Goal: Task Accomplishment & Management: Manage account settings

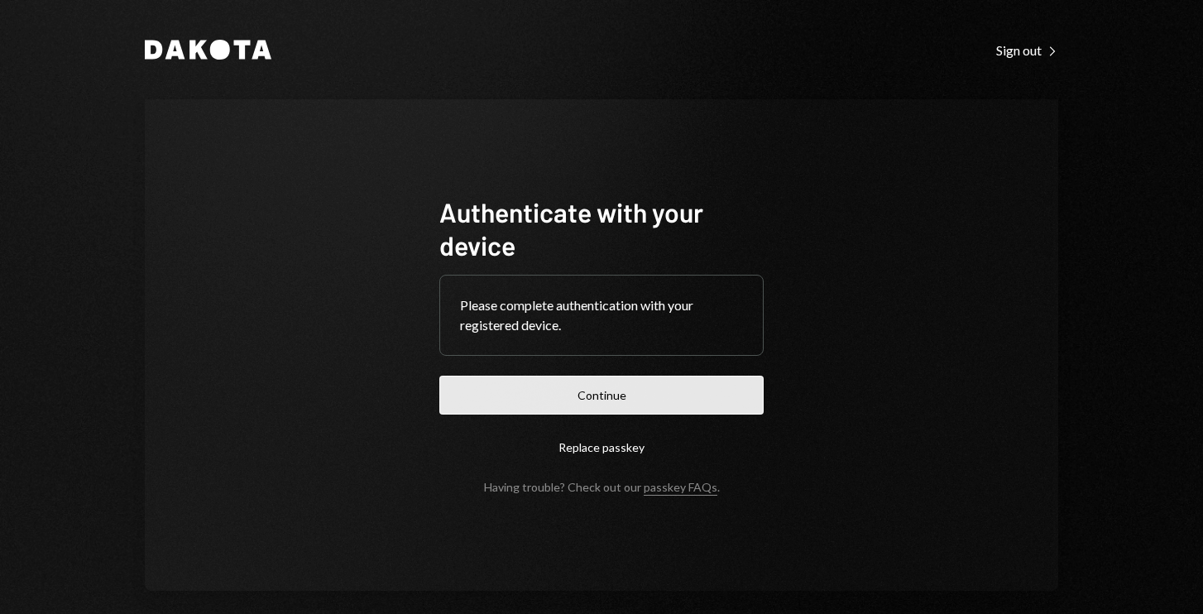
click at [643, 404] on button "Continue" at bounding box center [601, 395] width 324 height 39
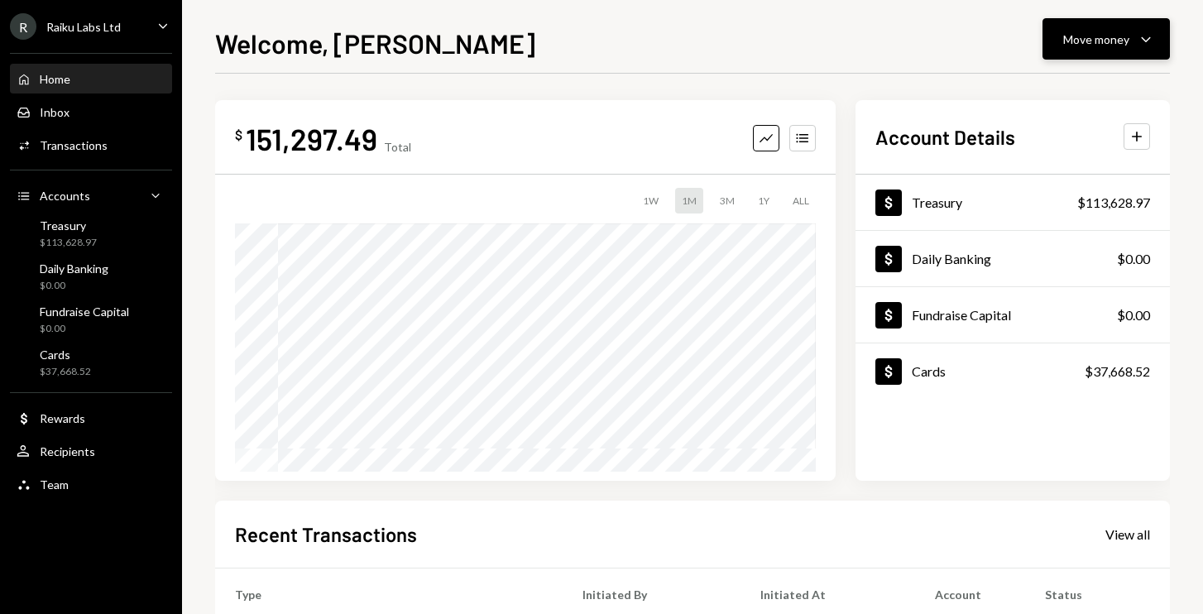
click at [1115, 50] on button "Move money Caret Down" at bounding box center [1106, 38] width 127 height 41
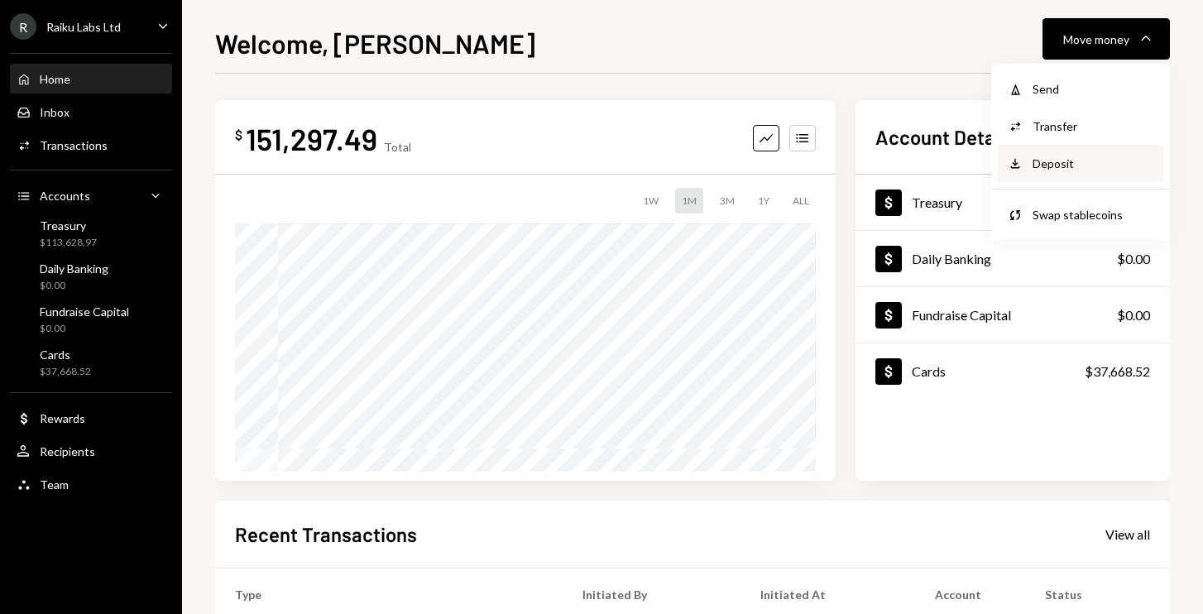
click at [1070, 156] on div "Deposit" at bounding box center [1093, 163] width 121 height 17
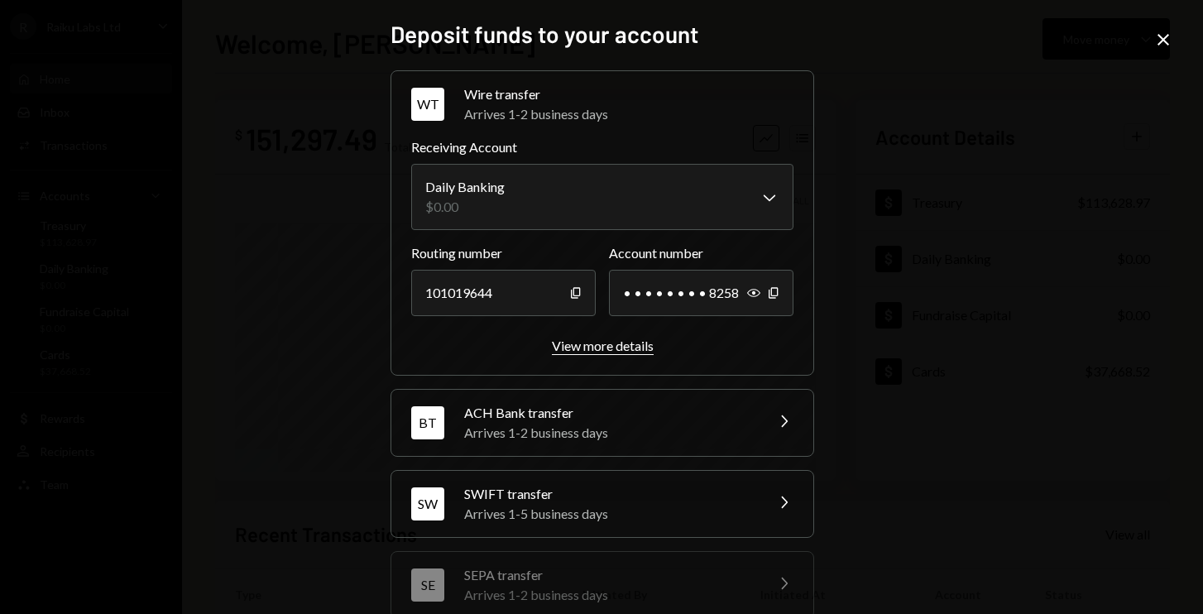
click at [607, 342] on div "View more details" at bounding box center [603, 346] width 102 height 16
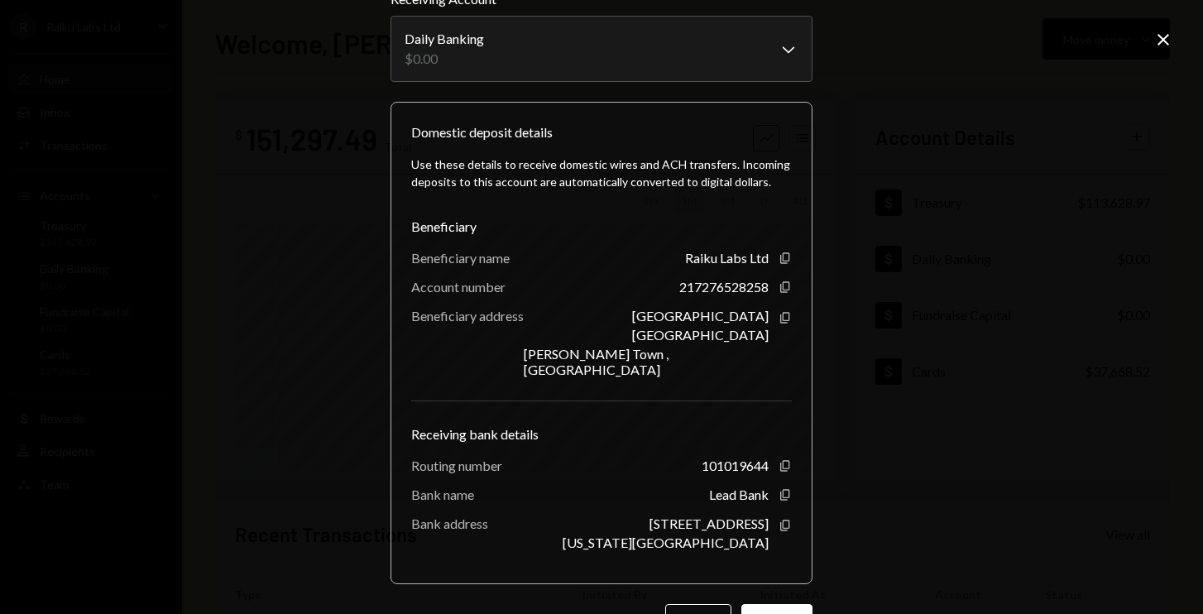
scroll to position [94, 0]
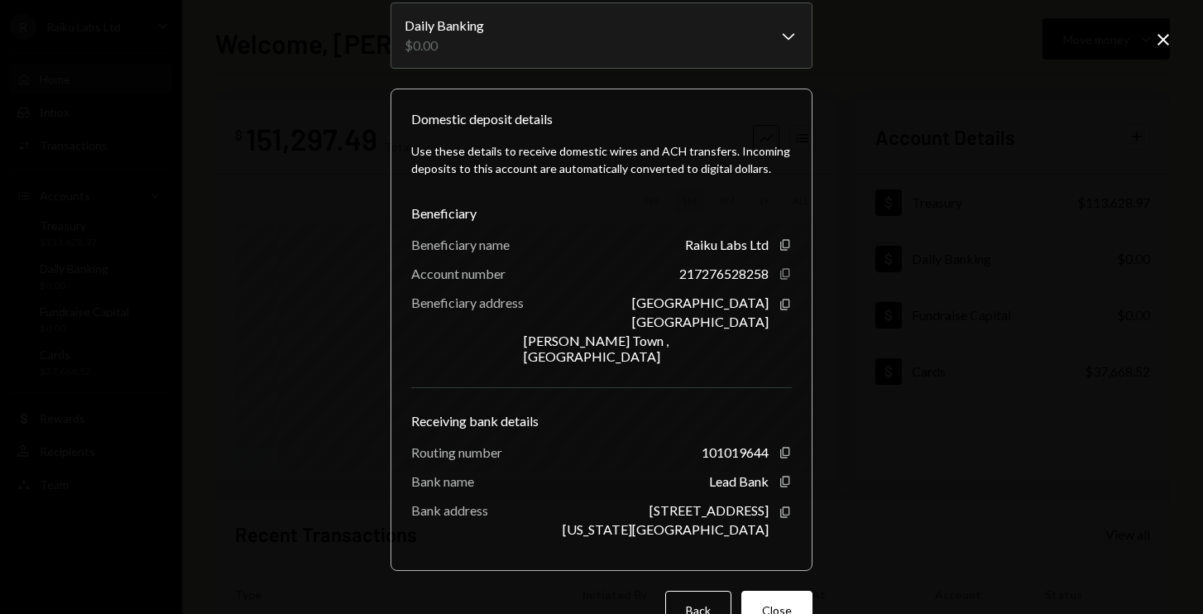
click at [779, 271] on icon "Copy" at bounding box center [785, 273] width 13 height 13
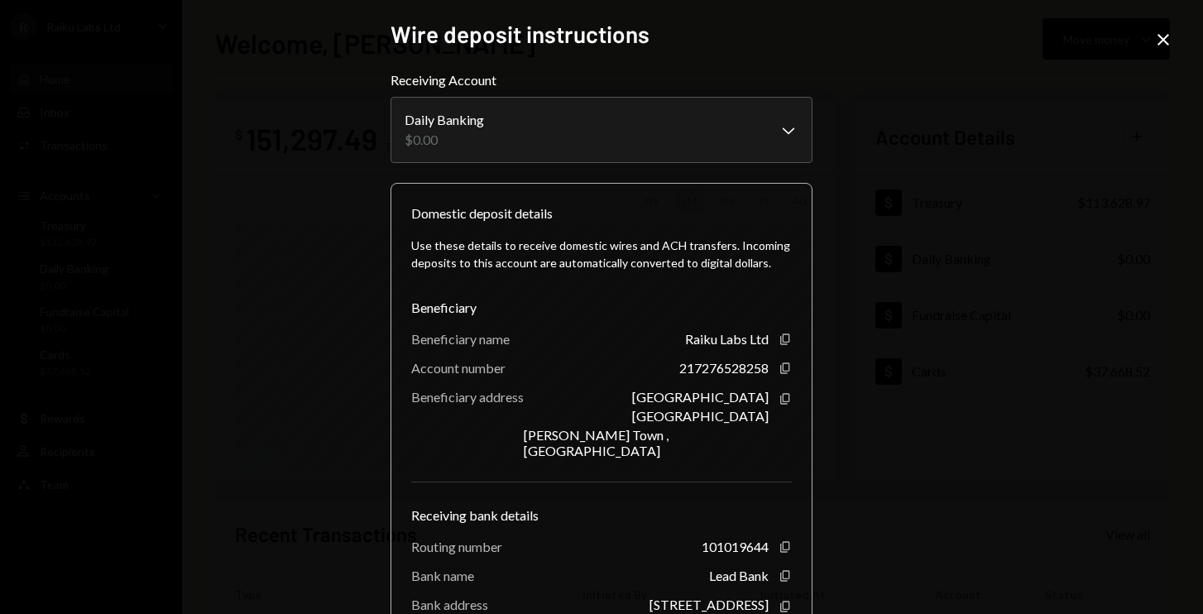
click at [1162, 41] on icon at bounding box center [1164, 40] width 12 height 12
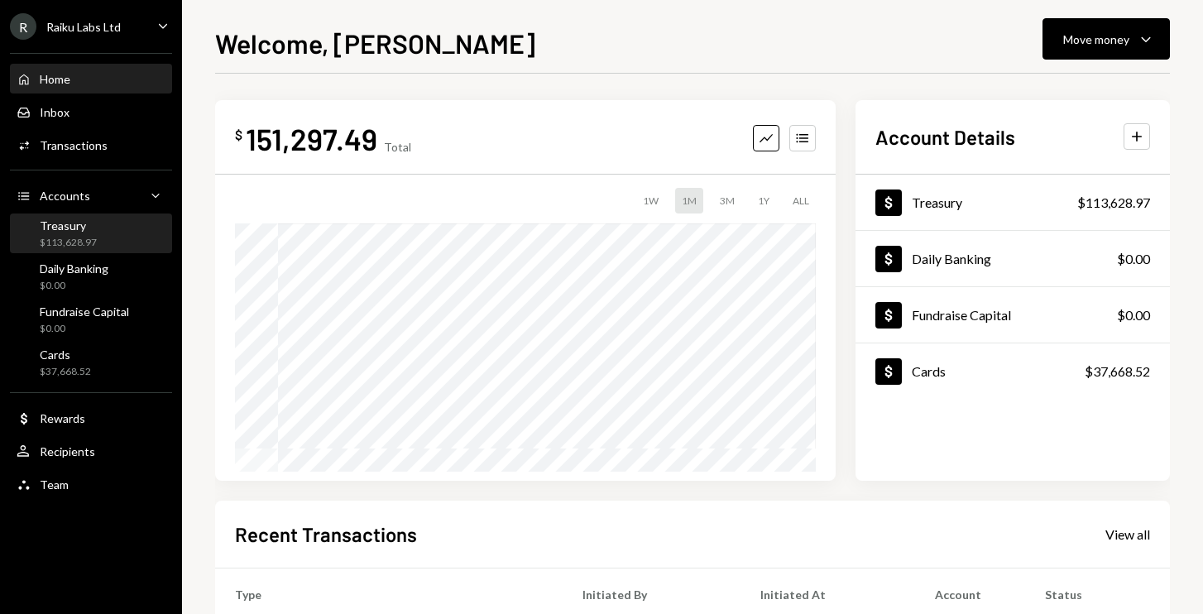
click at [98, 235] on div "Treasury $113,628.97" at bounding box center [91, 233] width 149 height 31
click at [142, 26] on div "R Raiku Labs Ltd Caret Down" at bounding box center [91, 26] width 182 height 26
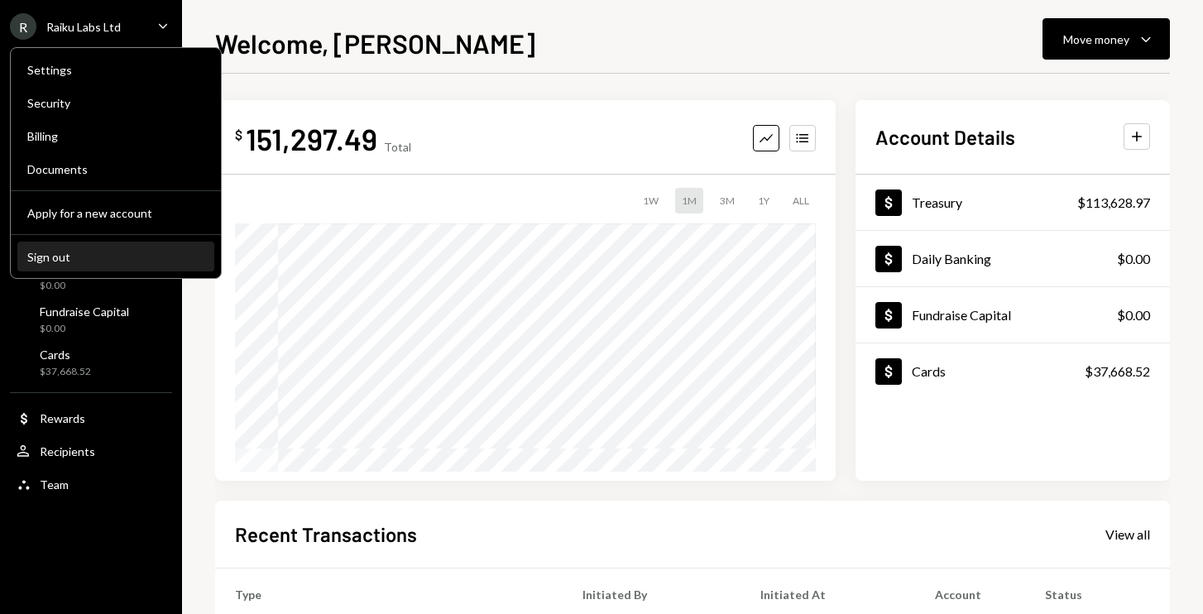
click at [119, 252] on div "Sign out" at bounding box center [115, 257] width 177 height 14
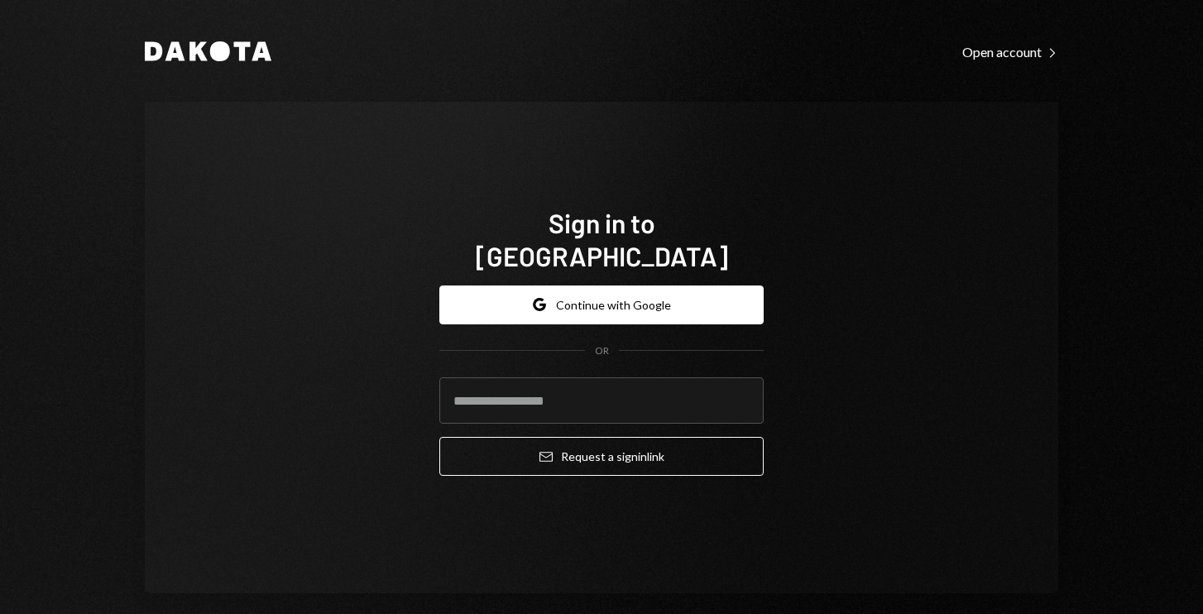
type input "**********"
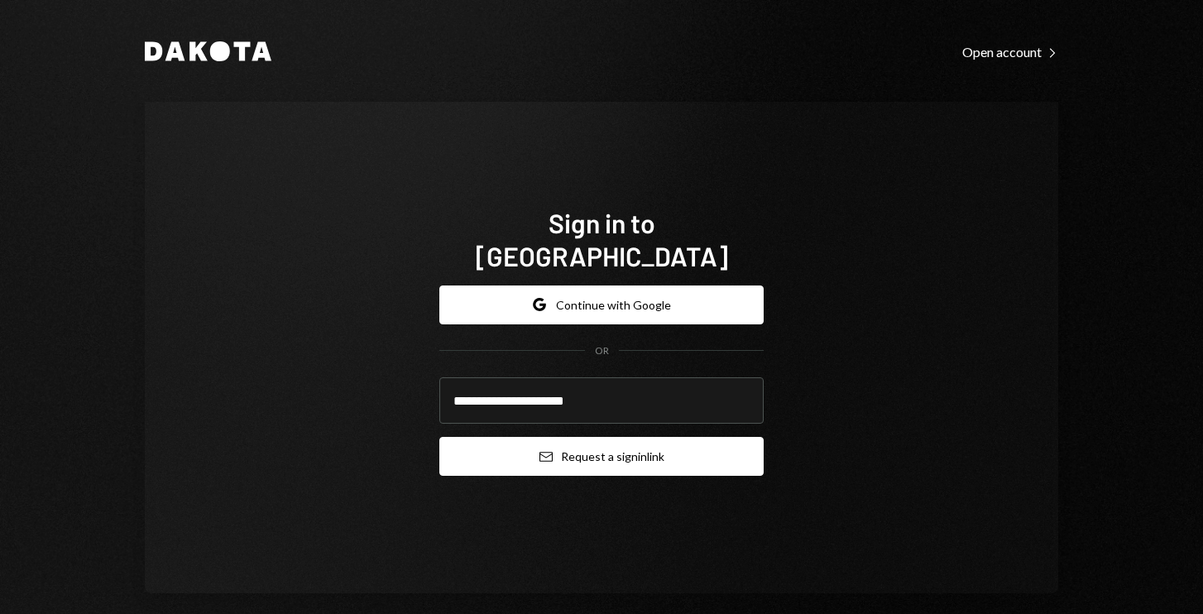
click at [624, 441] on button "Email Request a sign in link" at bounding box center [601, 456] width 324 height 39
